Goal: Navigation & Orientation: Find specific page/section

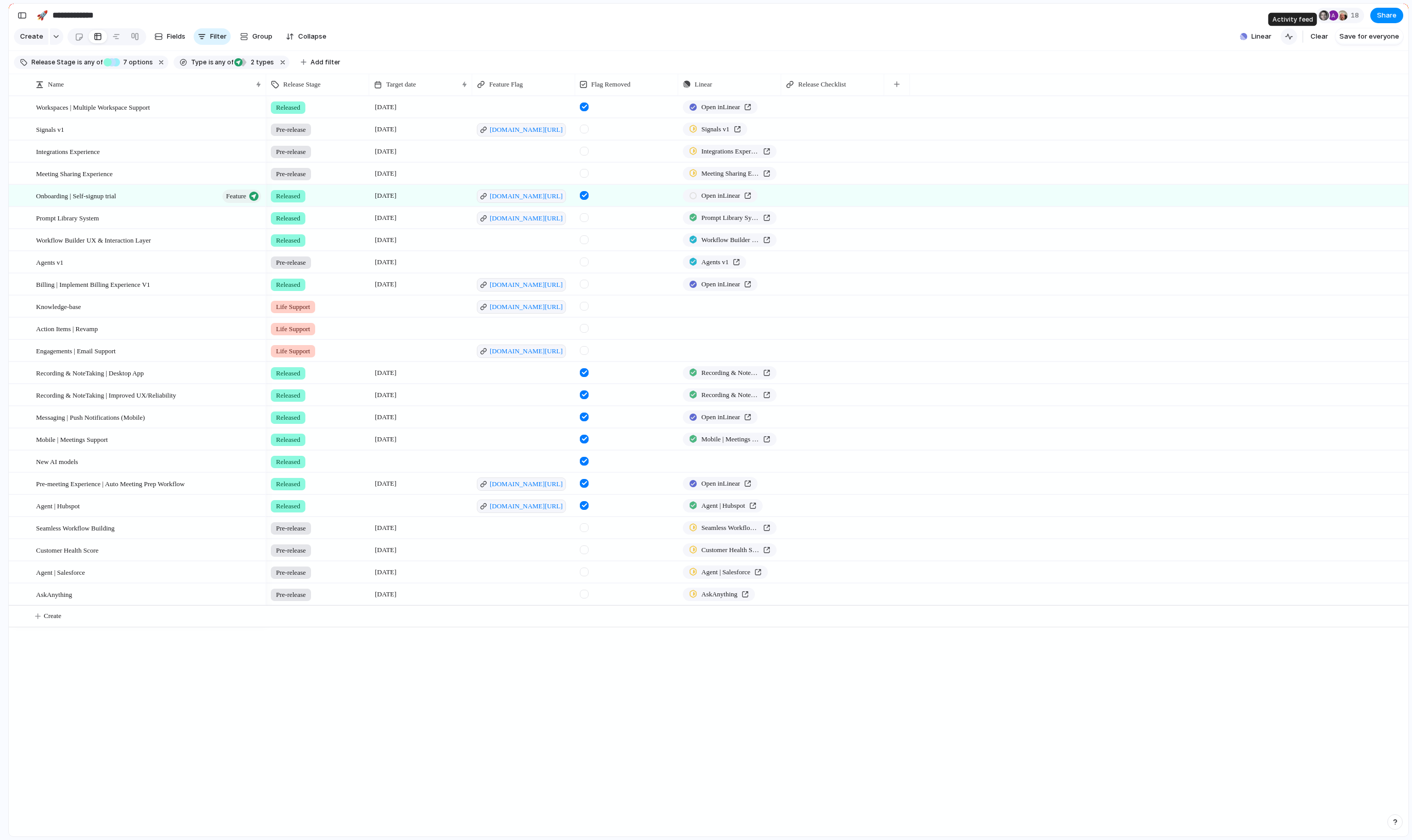
click at [1290, 38] on div "button" at bounding box center [1289, 37] width 8 height 8
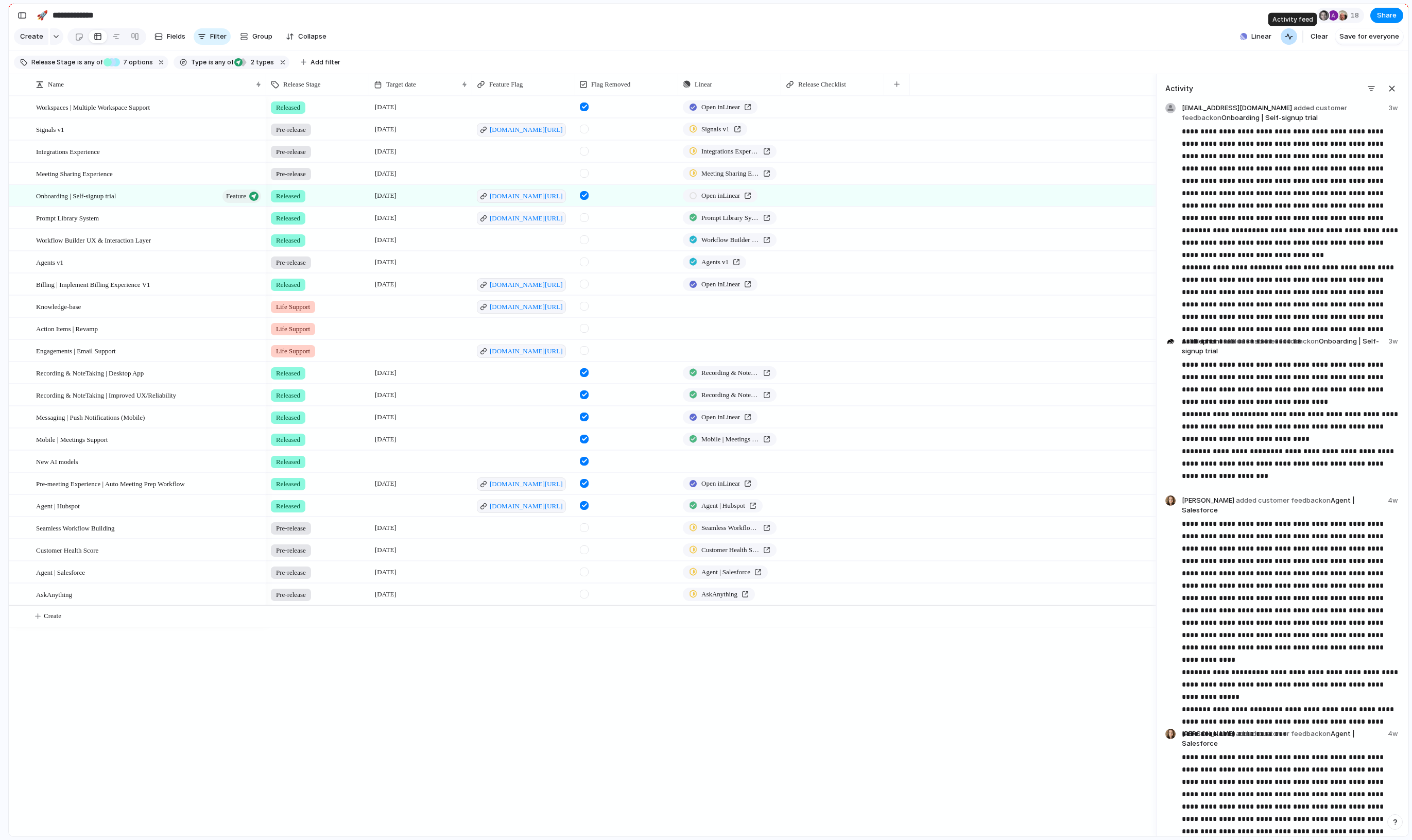
click at [1290, 38] on div "button" at bounding box center [1289, 37] width 8 height 8
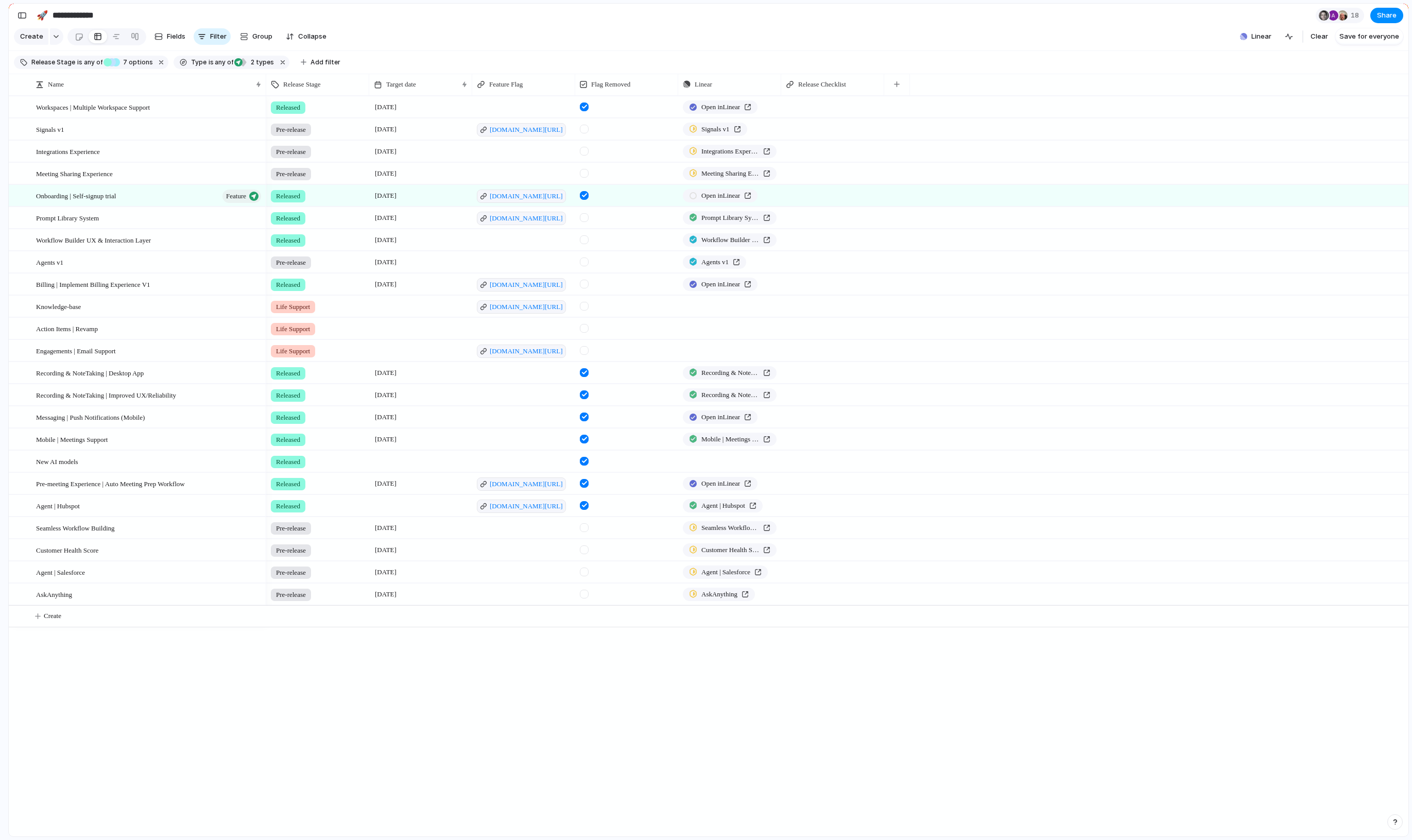
click at [26, 18] on div "button" at bounding box center [22, 15] width 9 height 8
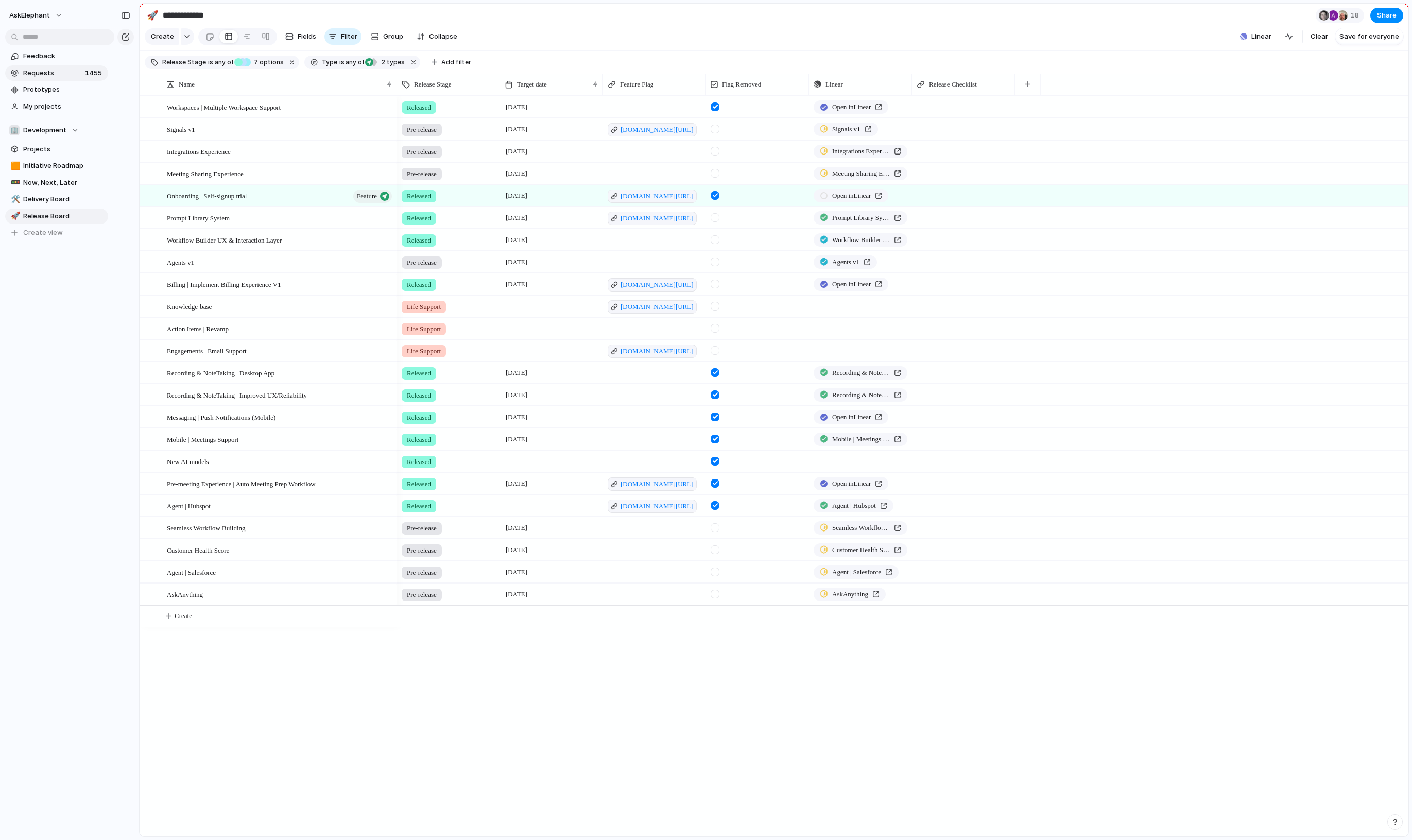
click at [74, 76] on span "Requests" at bounding box center [53, 73] width 59 height 10
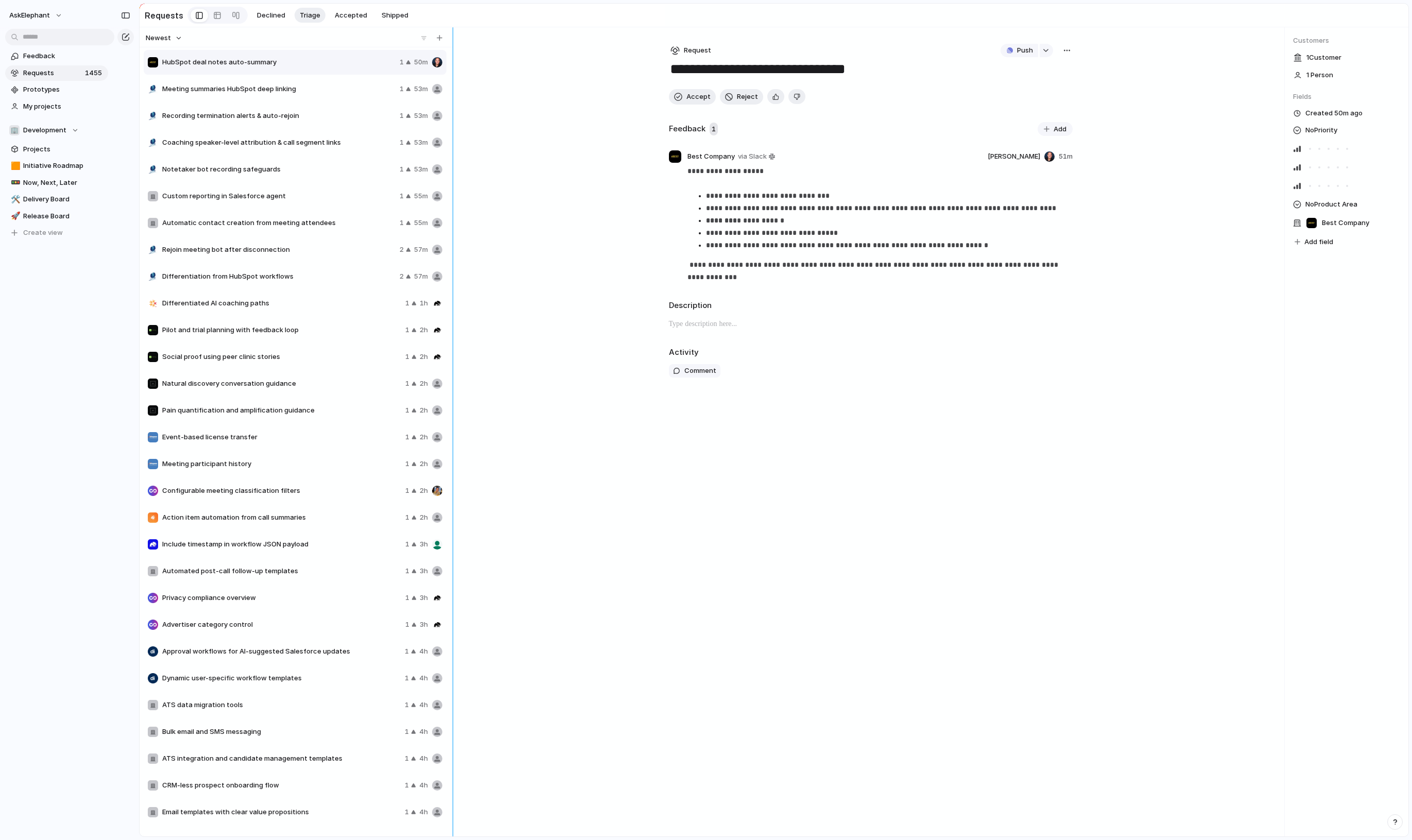
drag, startPoint x: 349, startPoint y: 193, endPoint x: 580, endPoint y: 193, distance: 231.0
click at [580, 193] on div "Newest HubSpot deal notes auto-summary 1 50m Meeting summaries HubSpot deep lin…" at bounding box center [774, 431] width 1268 height 809
click at [232, 14] on div at bounding box center [236, 16] width 8 height 17
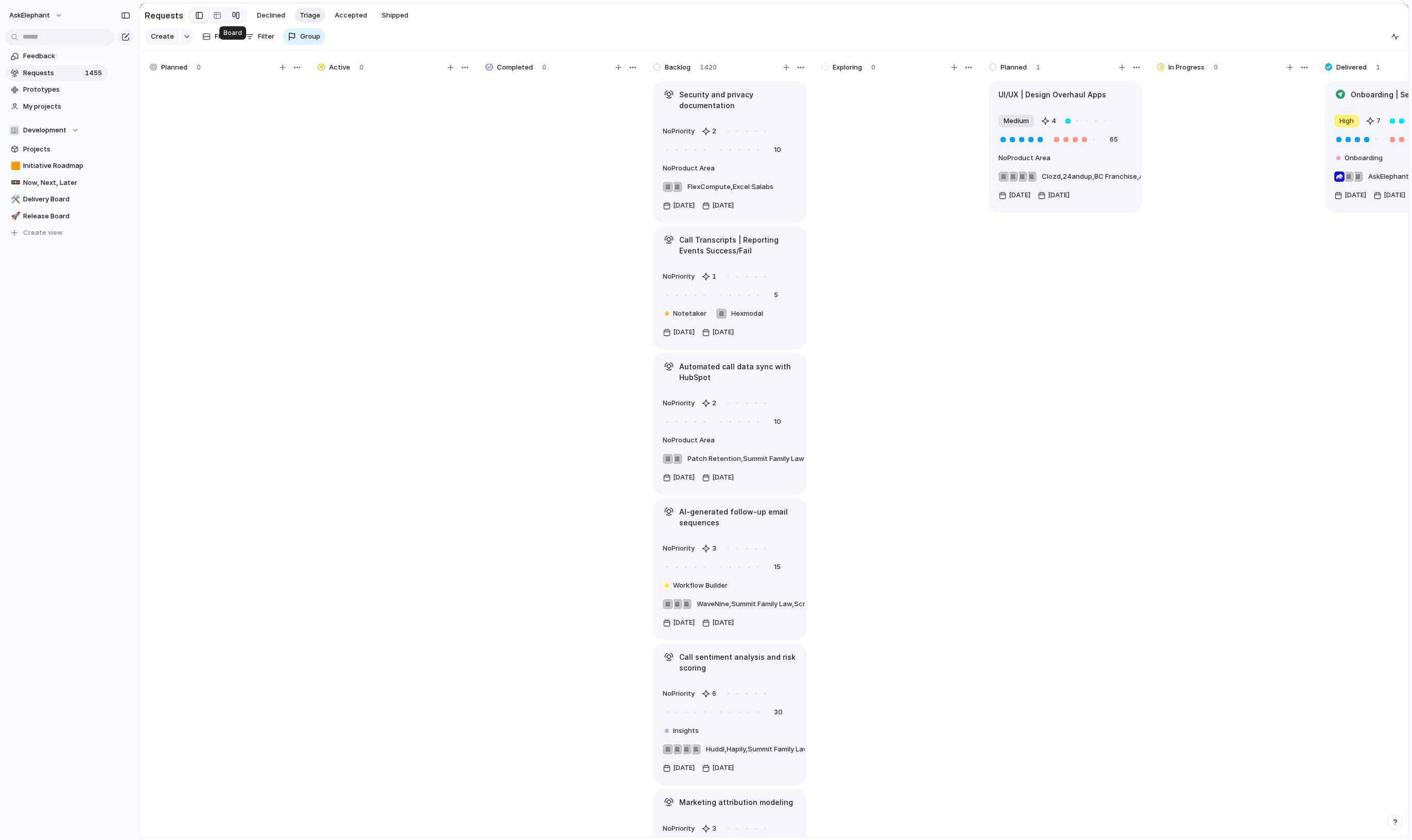
click at [232, 16] on div at bounding box center [236, 16] width 8 height 17
click at [213, 15] on div at bounding box center [218, 16] width 8 height 17
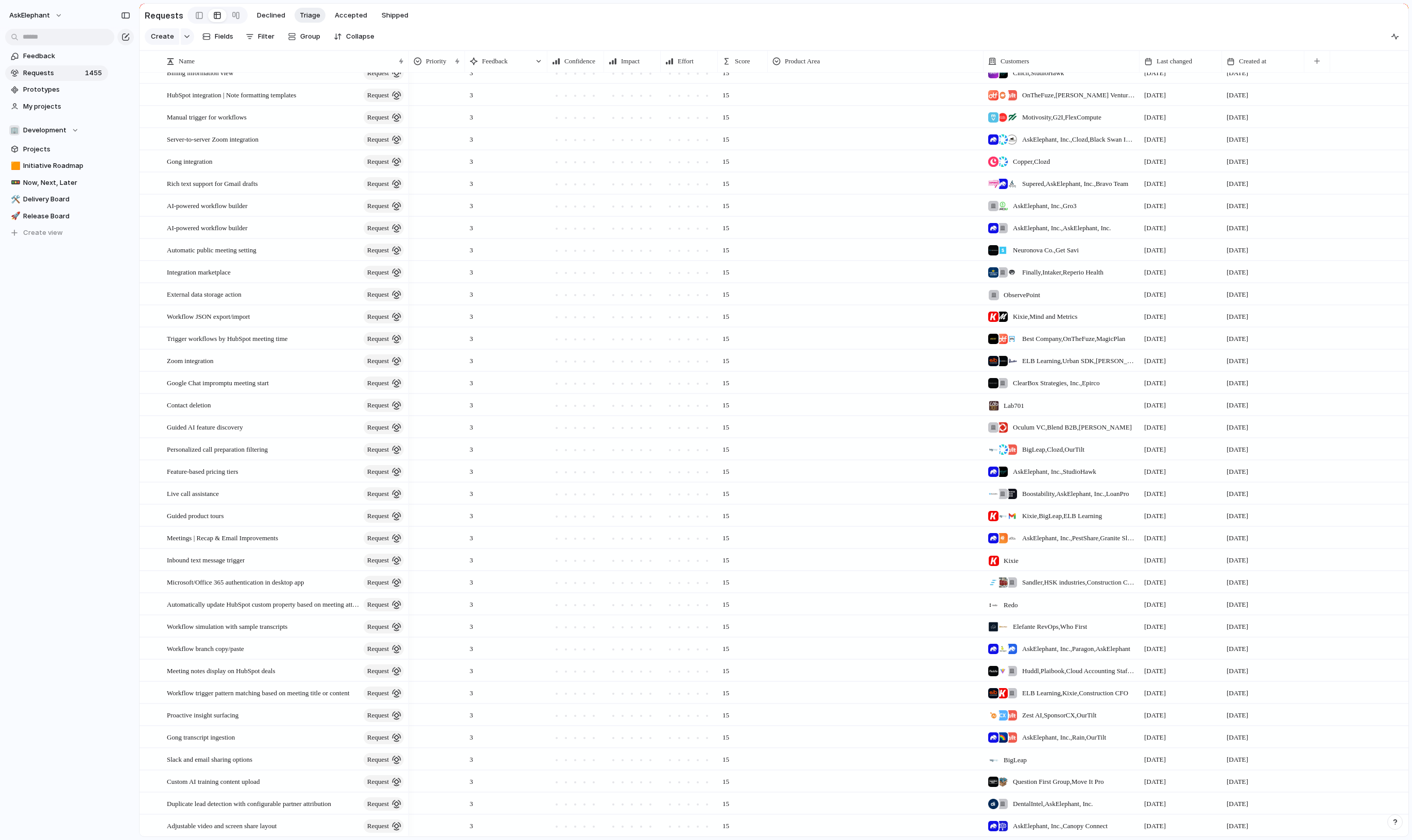
scroll to position [2309, 0]
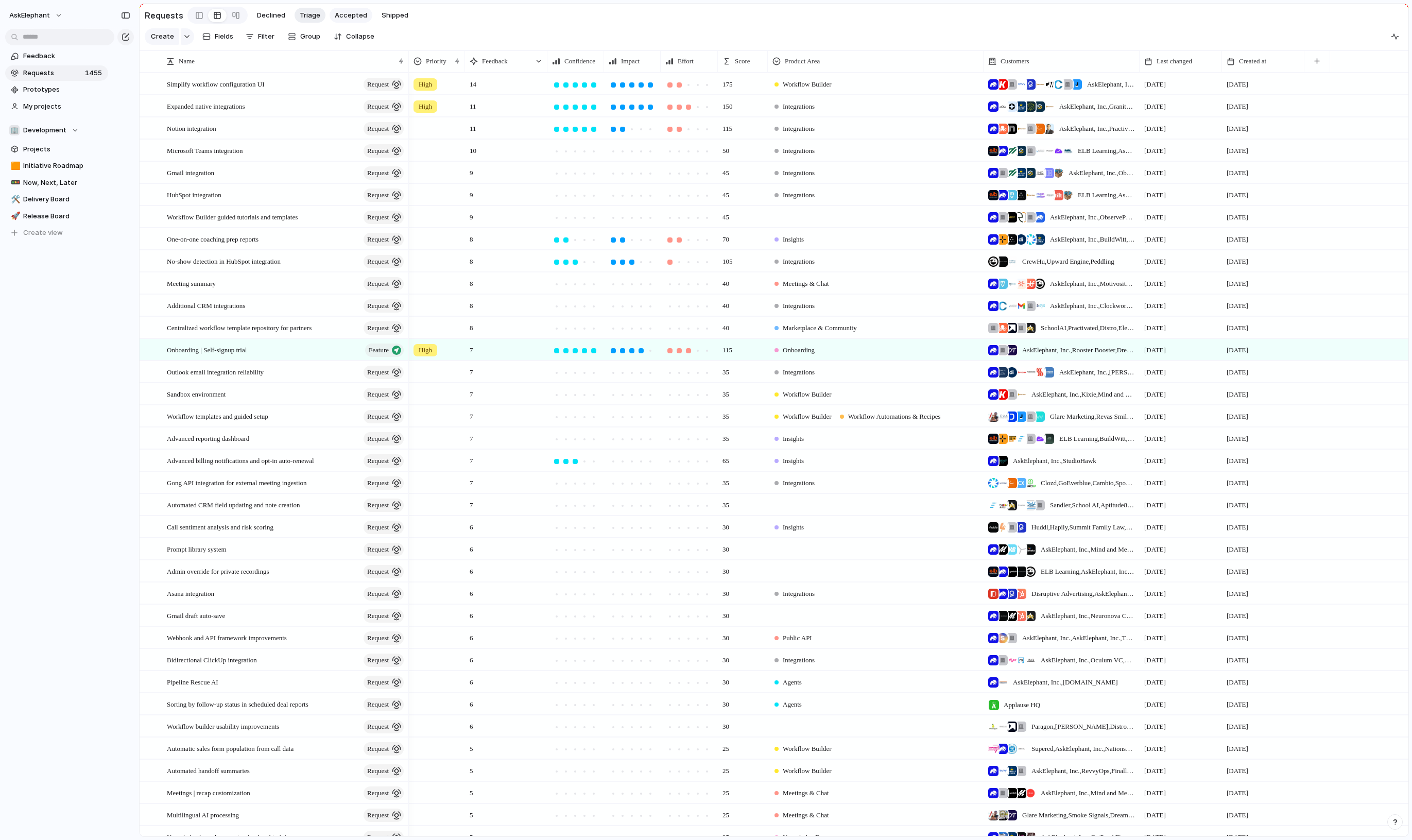
click at [349, 17] on span "Accepted" at bounding box center [350, 15] width 33 height 10
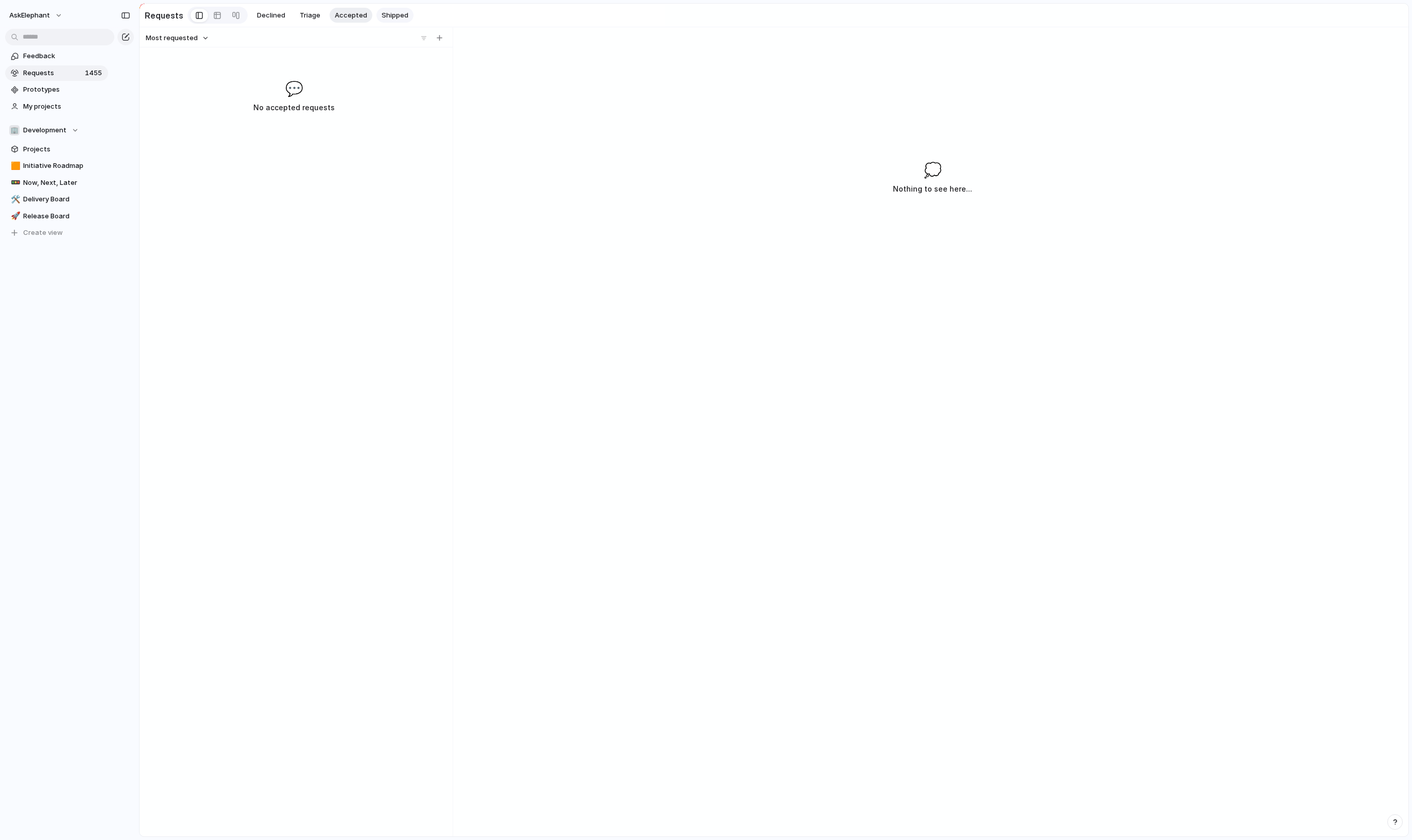
click at [394, 18] on span "Shipped" at bounding box center [395, 15] width 27 height 10
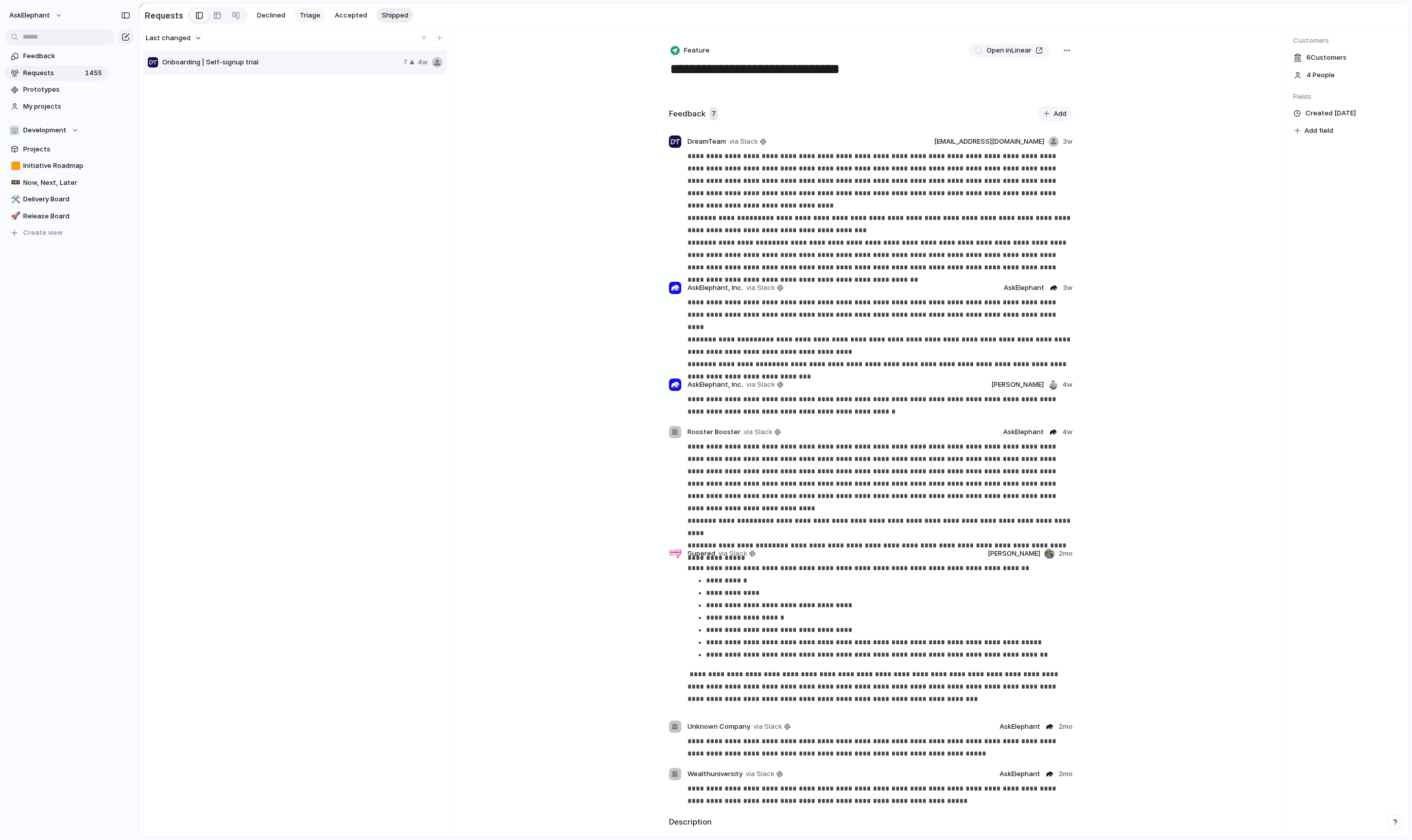
click at [304, 17] on span "Triage" at bounding box center [310, 15] width 21 height 10
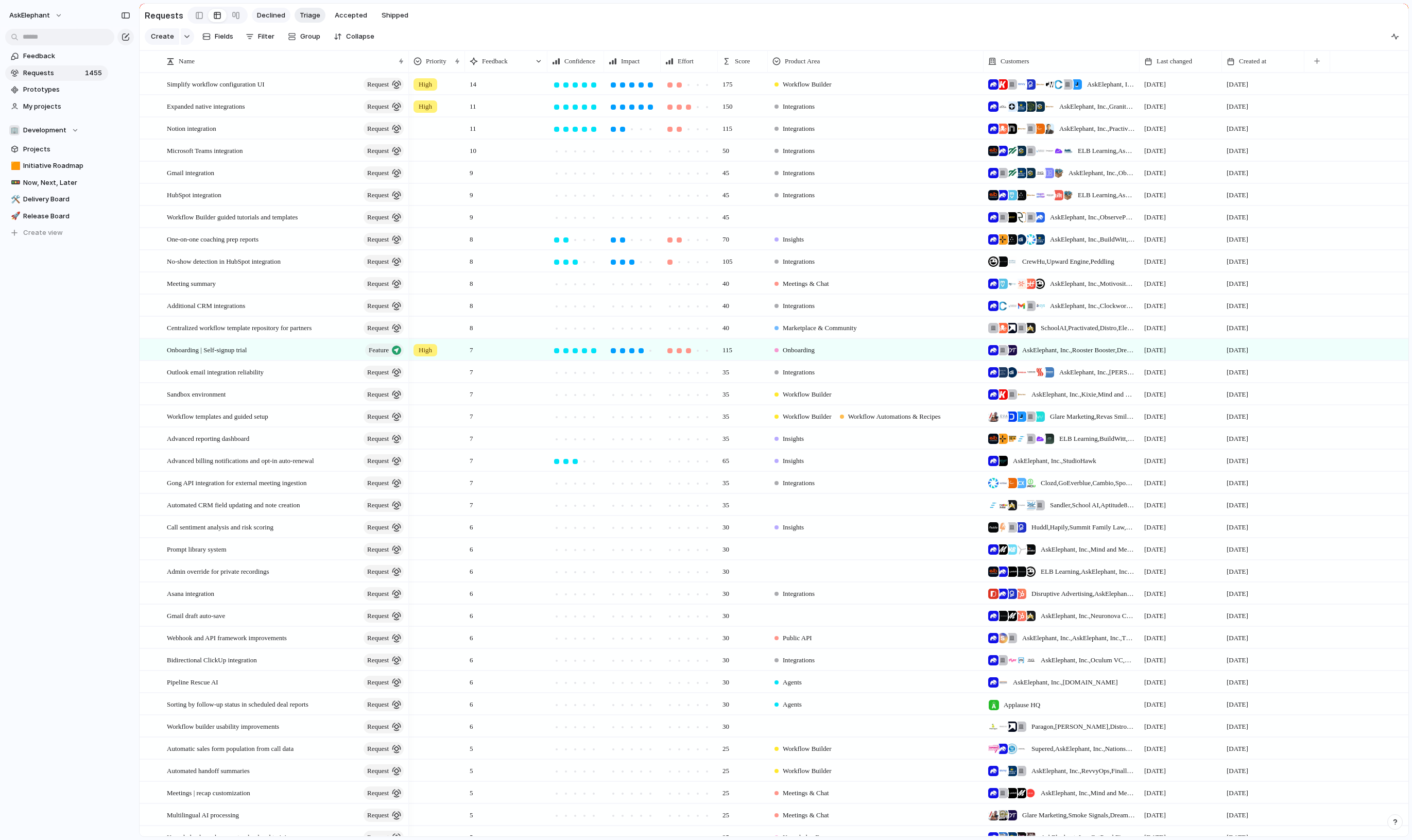
click at [277, 16] on span "Declined" at bounding box center [271, 15] width 29 height 10
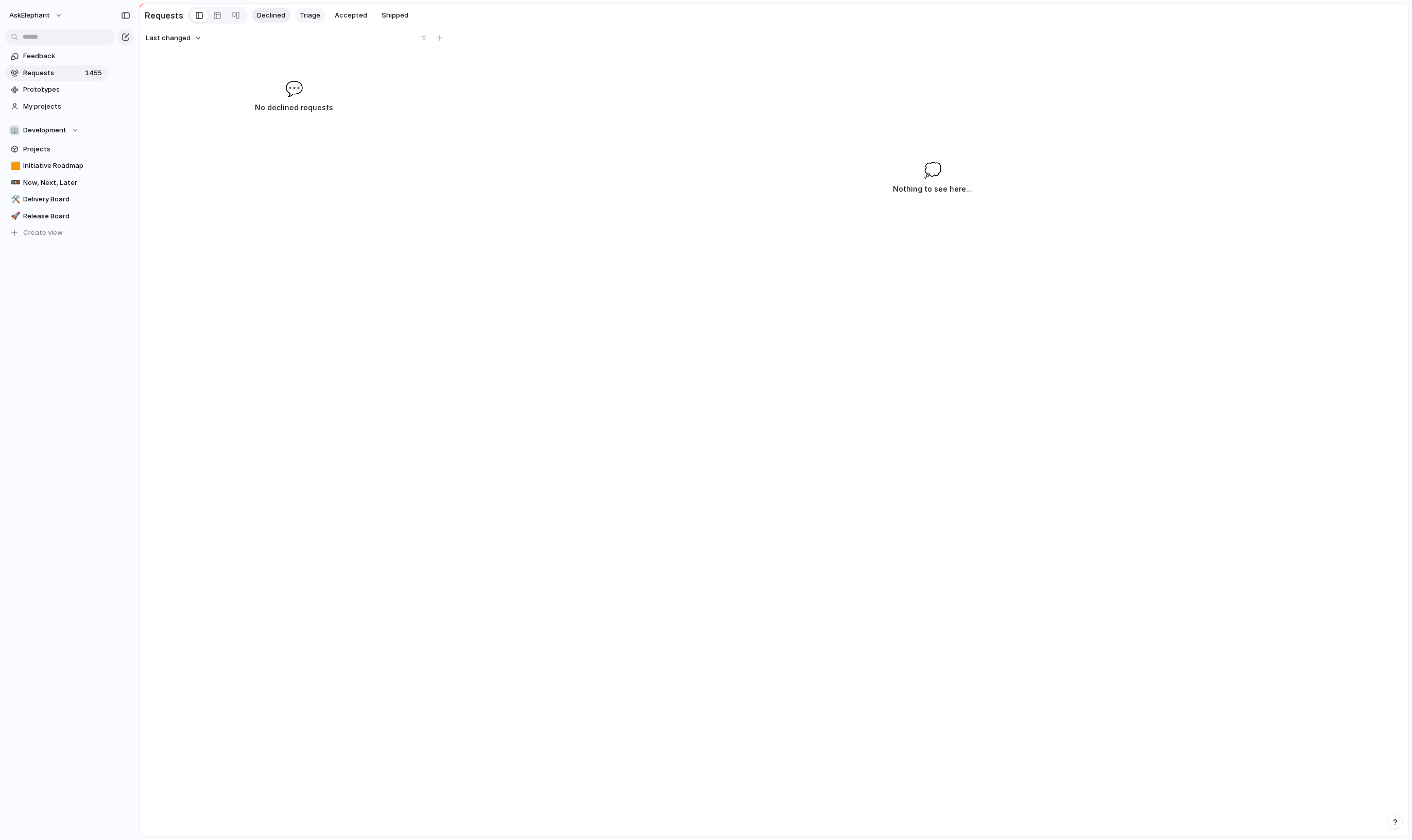
click at [318, 15] on button "Triage" at bounding box center [310, 15] width 31 height 15
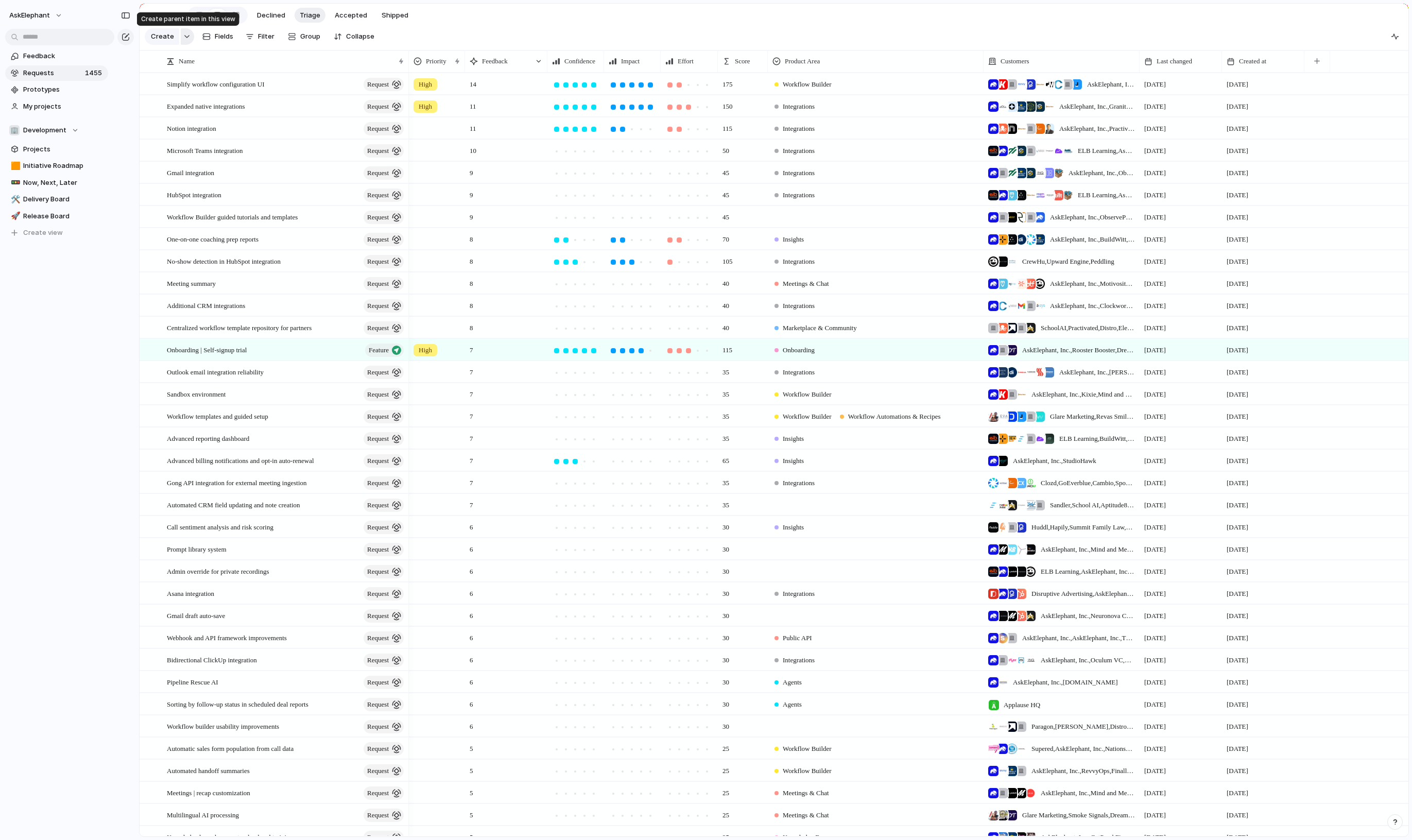
drag, startPoint x: 192, startPoint y: 39, endPoint x: 181, endPoint y: 39, distance: 11.0
click at [192, 39] on div at bounding box center [187, 37] width 13 height 17
click at [181, 39] on button "button" at bounding box center [187, 37] width 13 height 17
click at [457, 21] on div "Goal Initiative Project Feature Request Tech Debt Customize" at bounding box center [706, 420] width 1412 height 840
click at [1393, 36] on div "button" at bounding box center [1394, 37] width 8 height 8
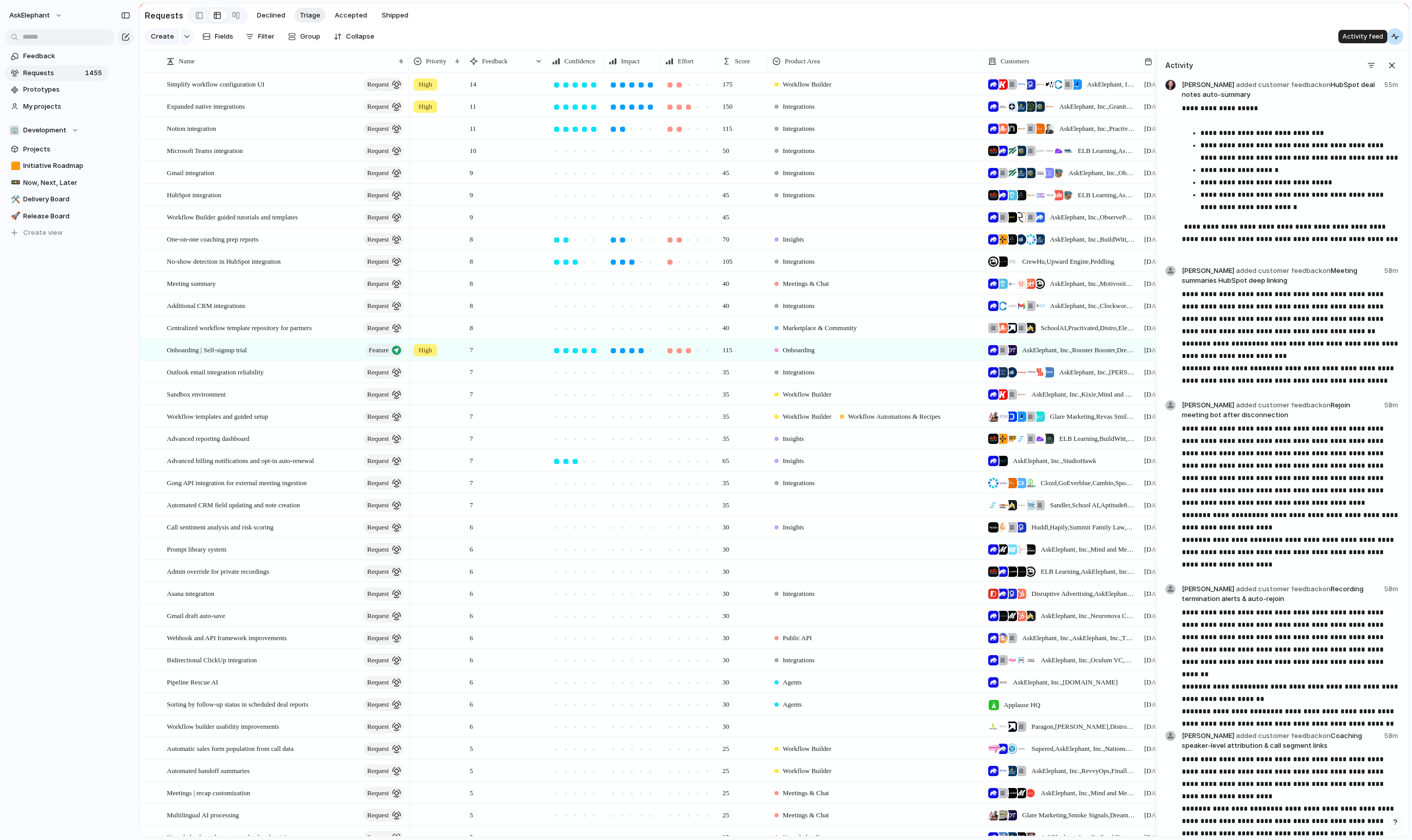
click at [1393, 36] on div "button" at bounding box center [1394, 37] width 8 height 8
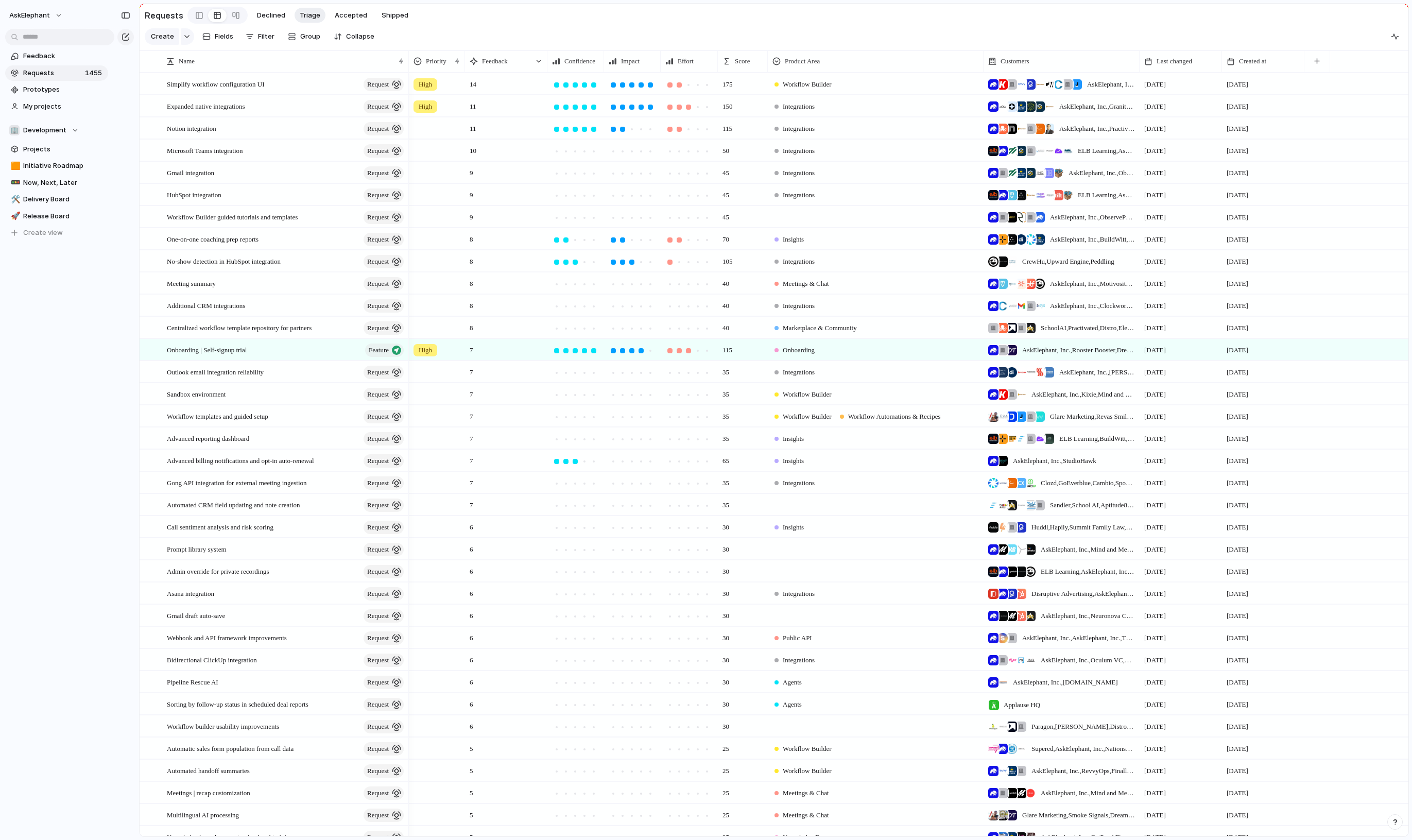
click at [1388, 821] on button "button" at bounding box center [1394, 822] width 15 height 15
click at [1396, 827] on div "button" at bounding box center [1394, 822] width 8 height 13
click at [59, 62] on link "Feedback" at bounding box center [56, 56] width 103 height 15
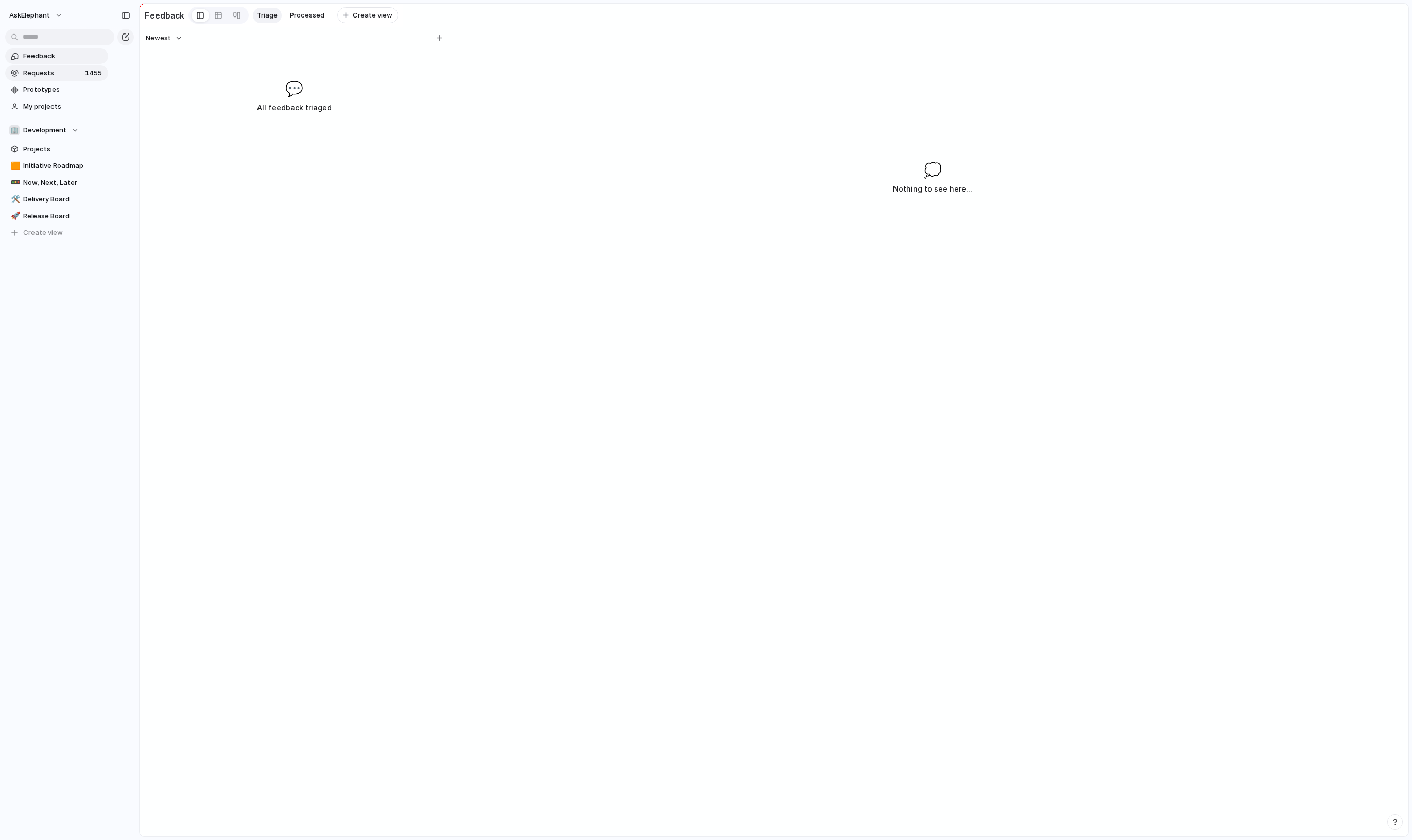
click at [79, 71] on span "Requests" at bounding box center [53, 73] width 59 height 10
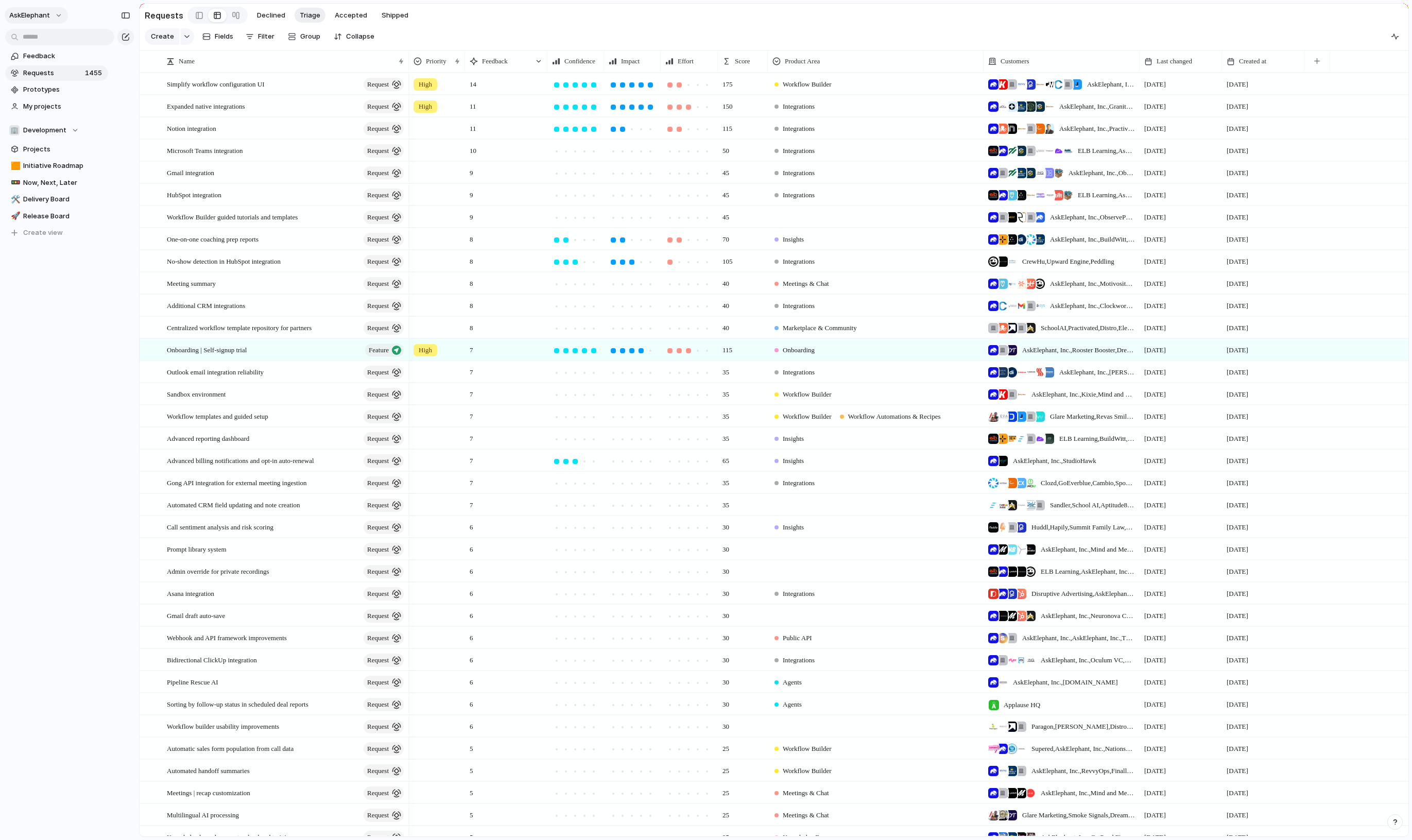
click at [37, 12] on span "AskElephant" at bounding box center [29, 15] width 40 height 10
click at [37, 12] on div "Settings Invite members Change theme Sign out" at bounding box center [706, 420] width 1412 height 840
click at [55, 236] on span "Create view" at bounding box center [43, 233] width 39 height 10
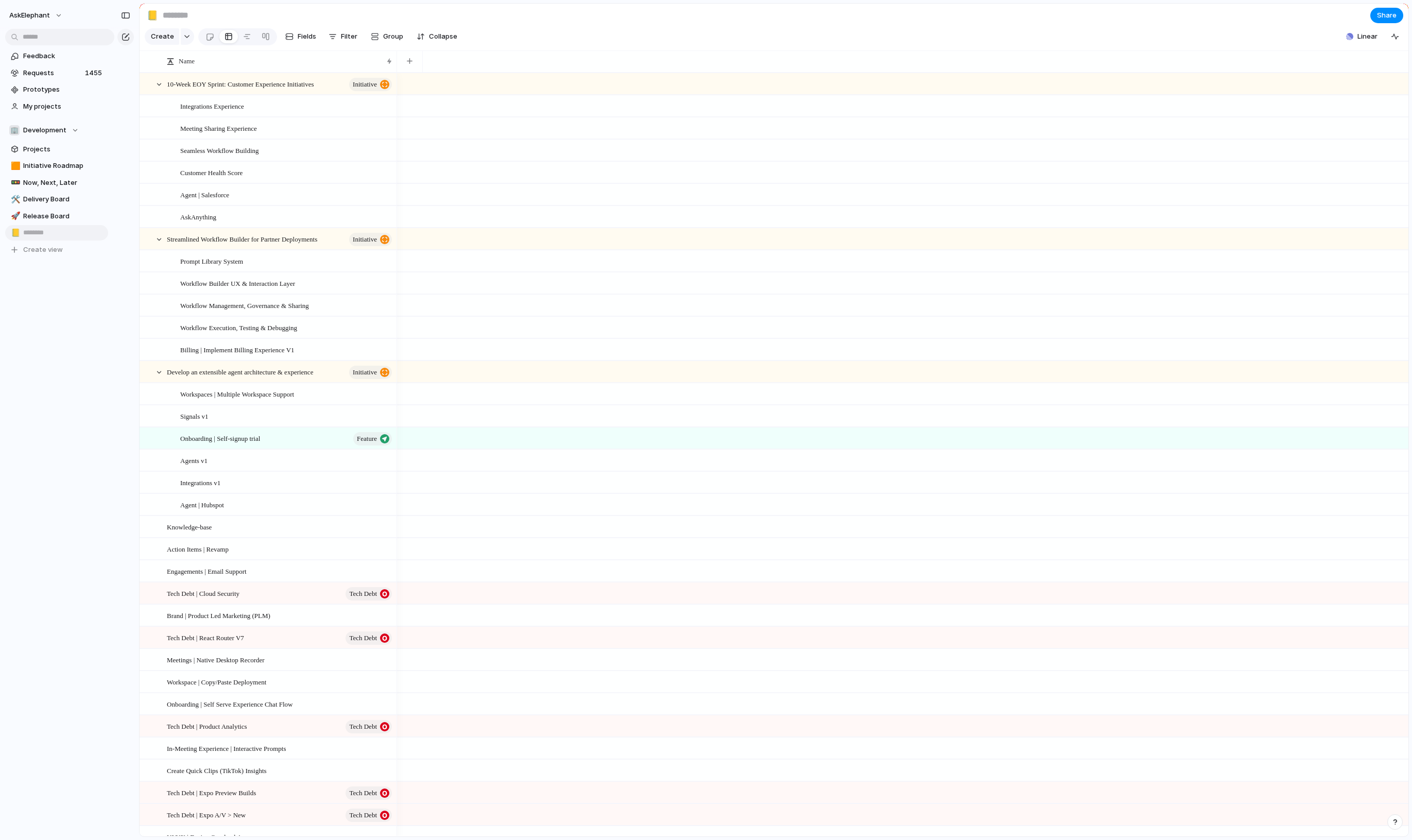
click at [68, 268] on div "Feedback Requests 1455 Prototypes My projects 🏢 Development Projects 🟧 Initiati…" at bounding box center [56, 171] width 113 height 341
click at [129, 308] on span "Delete view" at bounding box center [138, 312] width 38 height 10
type input "**********"
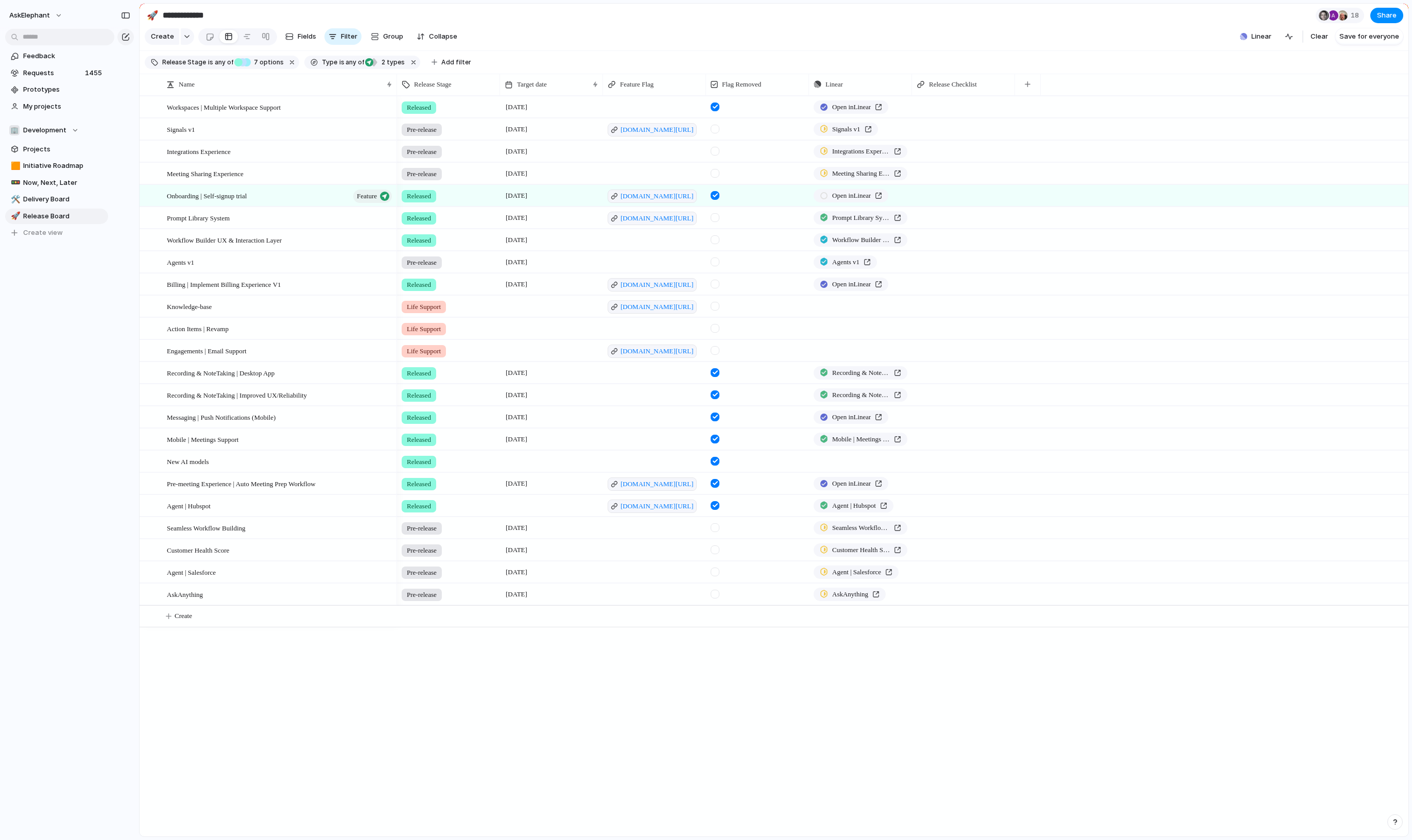
click at [66, 261] on div "Open in new tab Copy link Duplicate view Rename view Delete view" at bounding box center [706, 420] width 1412 height 840
click at [46, 129] on span "Development" at bounding box center [45, 130] width 43 height 10
click at [46, 129] on div "🏢 Development 😁 Core Experience 🧨 Vanguard Create new team" at bounding box center [706, 420] width 1412 height 840
click at [46, 143] on link "Projects" at bounding box center [56, 150] width 103 height 15
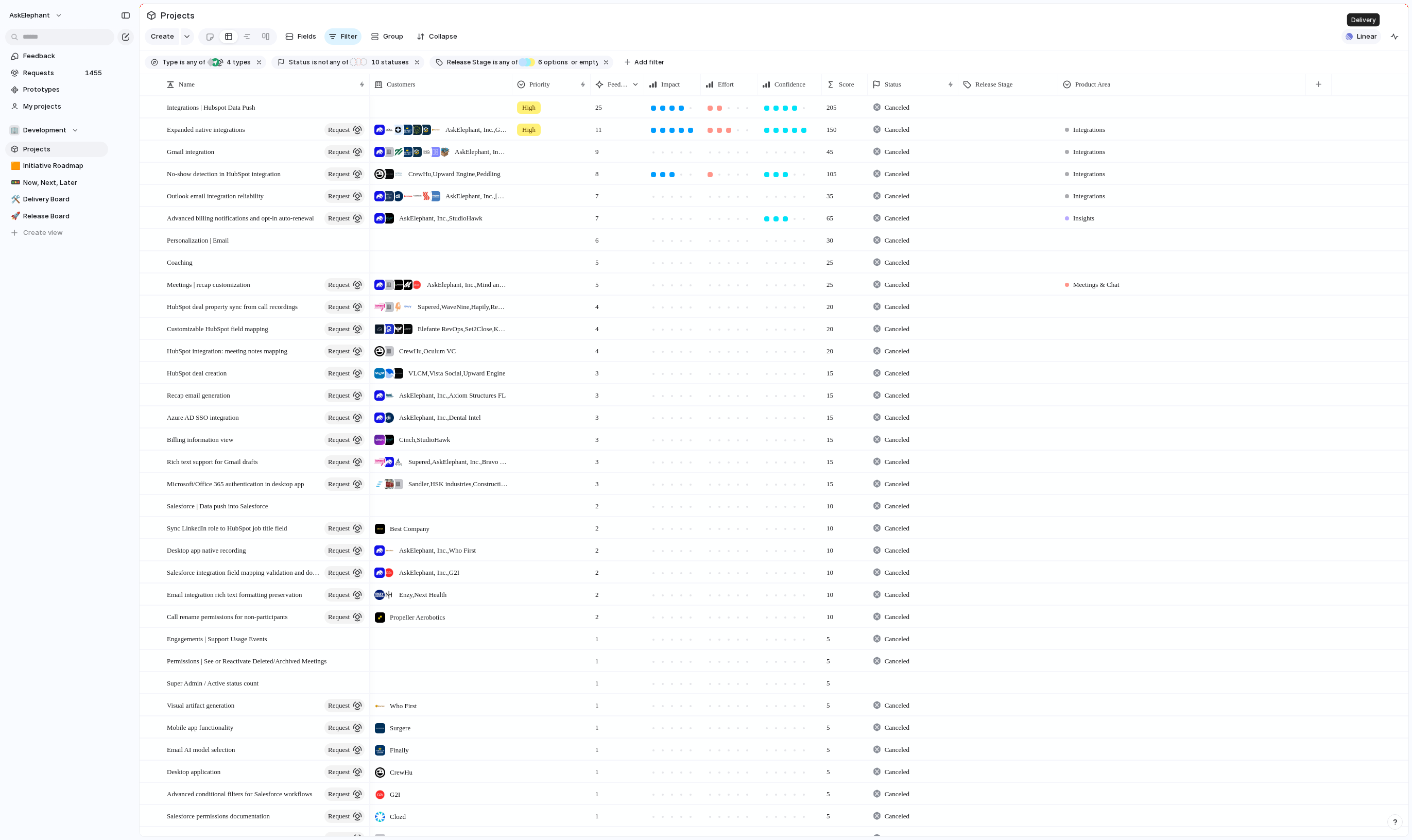
click at [1357, 32] on button "Linear" at bounding box center [1361, 36] width 39 height 15
click at [1238, 63] on span "Initiatives" at bounding box center [1247, 63] width 32 height 10
click at [1205, 64] on span "Projects" at bounding box center [1199, 63] width 27 height 10
click at [1256, 33] on div "Projects 1 Initiatives 1 Add all Onboarding Agent Add Show Linear field in view" at bounding box center [706, 420] width 1412 height 840
click at [61, 73] on span "Requests" at bounding box center [53, 73] width 59 height 10
